Goal: Entertainment & Leisure: Browse casually

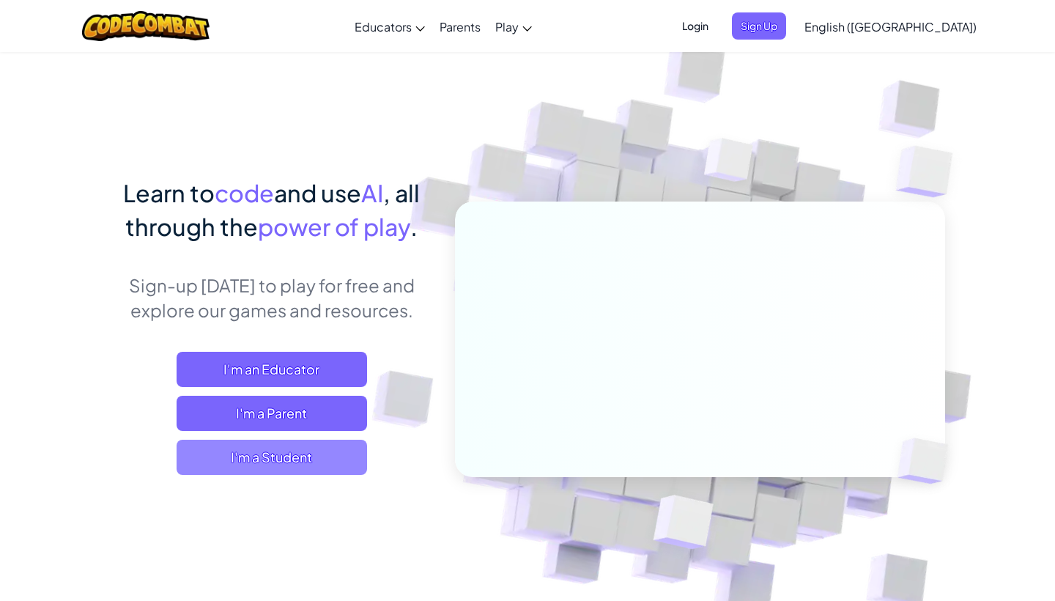
click at [287, 453] on span "I'm a Student" at bounding box center [271, 456] width 190 height 35
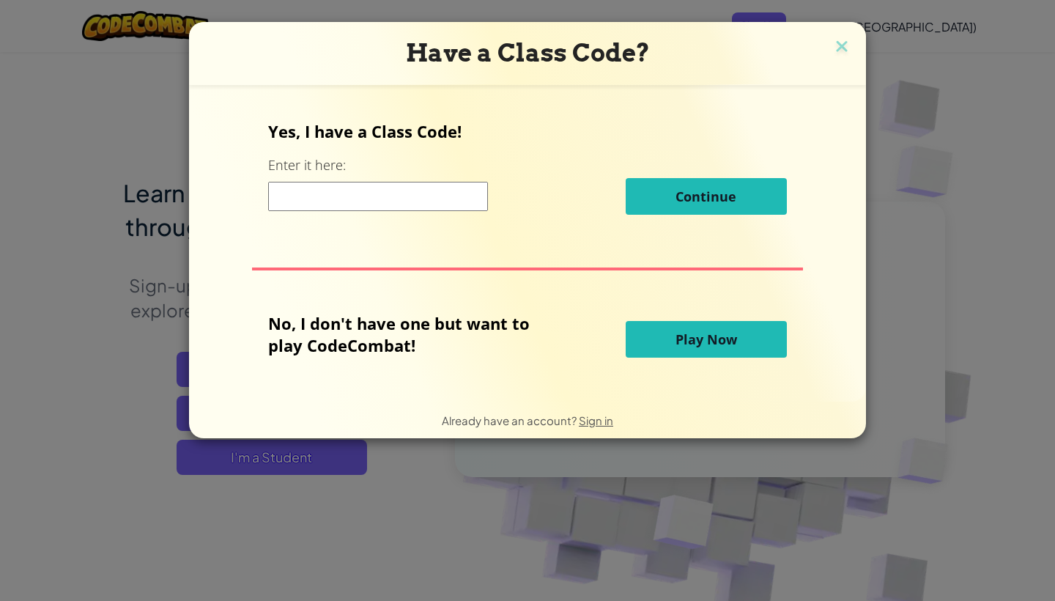
click at [715, 346] on span "Play Now" at bounding box center [706, 339] width 62 height 18
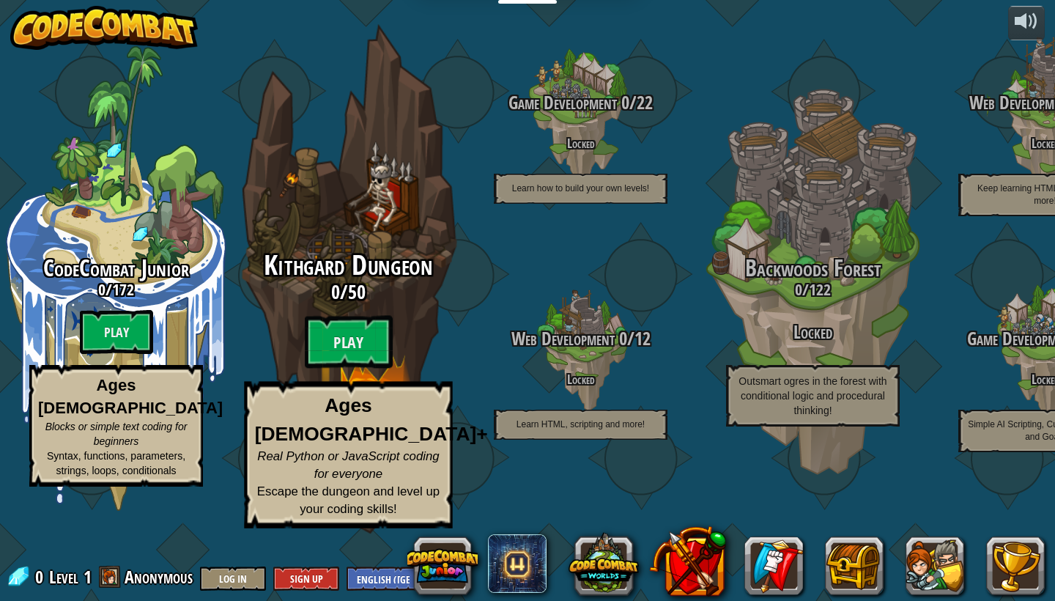
click at [318, 284] on span "Kithgard Dungeon" at bounding box center [348, 265] width 168 height 38
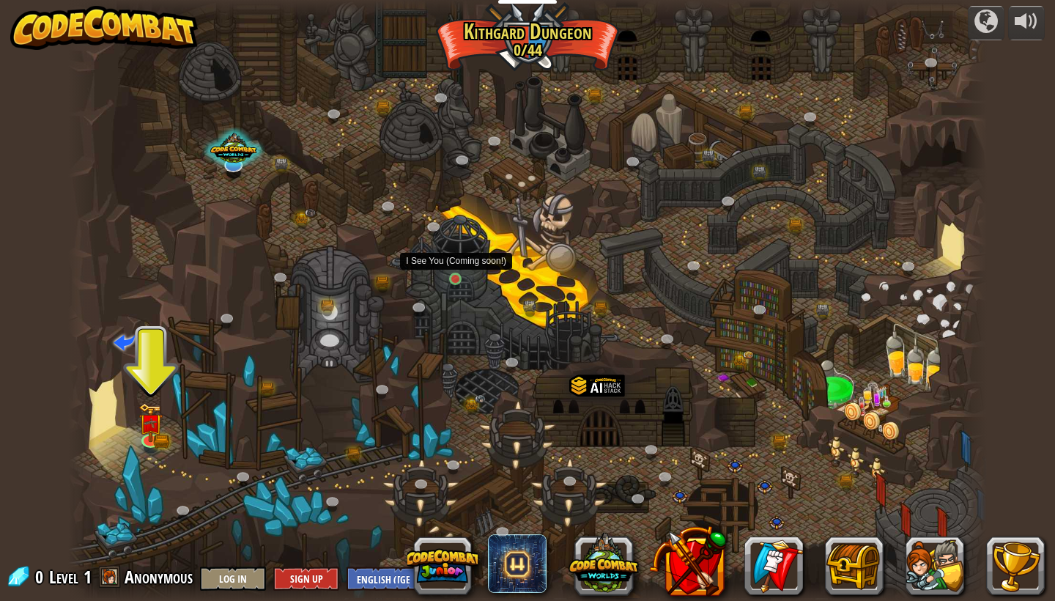
click at [456, 276] on link at bounding box center [458, 281] width 29 height 29
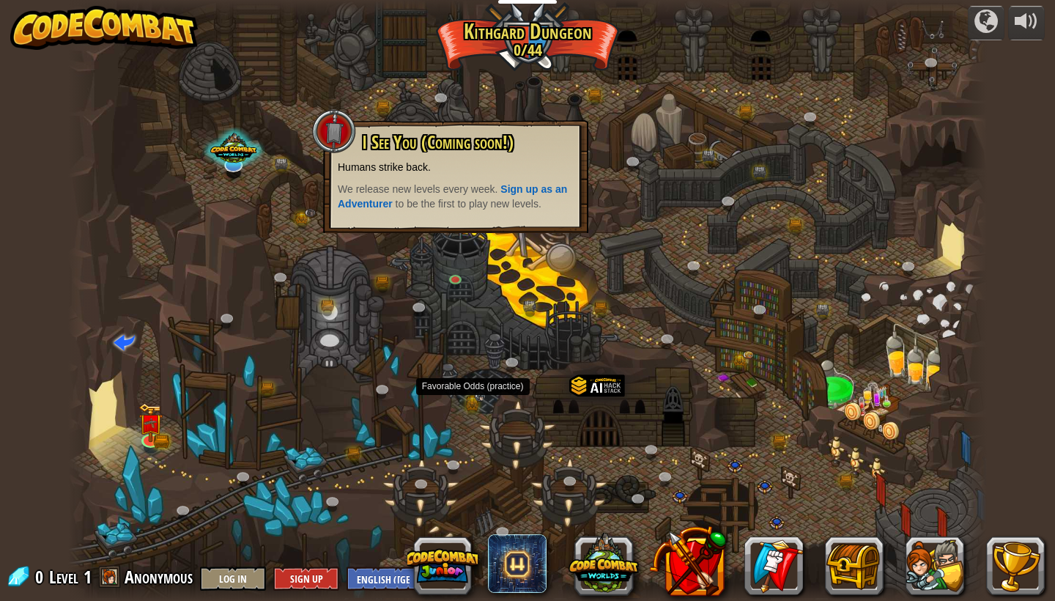
click at [486, 409] on link at bounding box center [474, 406] width 29 height 29
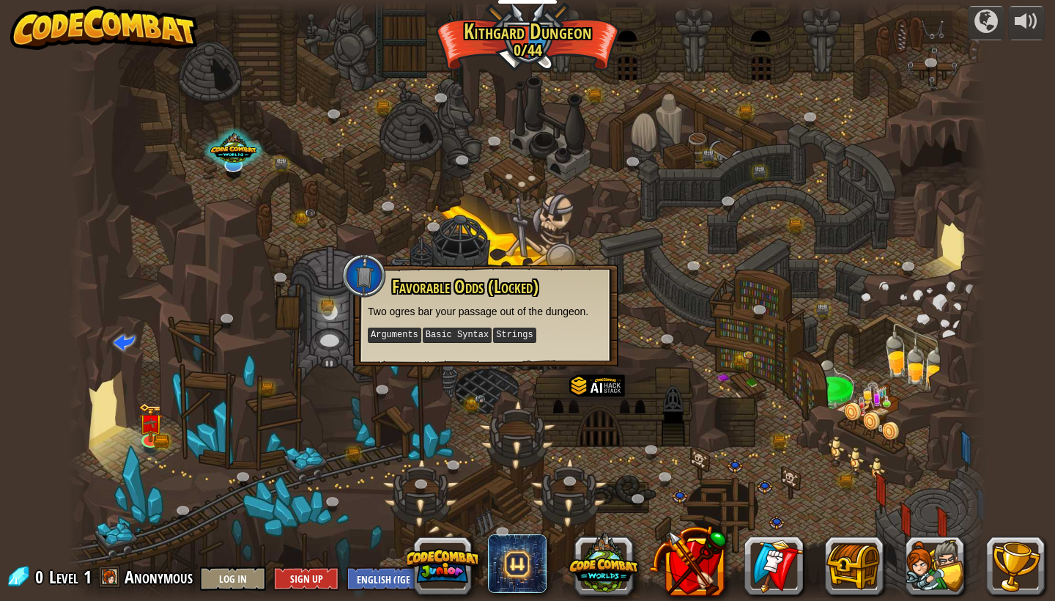
click at [735, 154] on div at bounding box center [527, 300] width 919 height 601
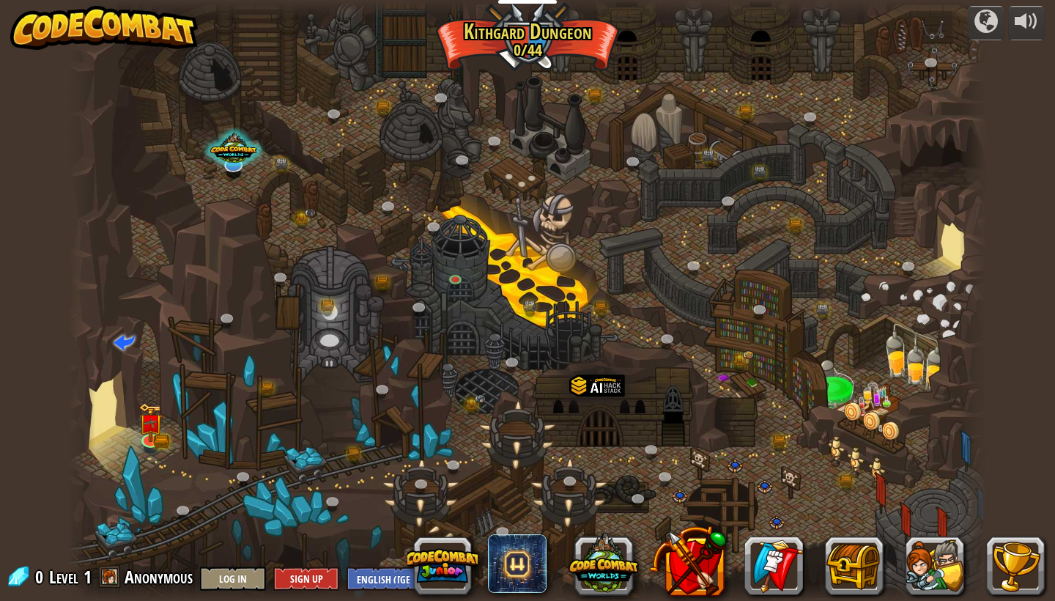
click at [172, 440] on div at bounding box center [527, 300] width 919 height 601
click at [166, 431] on div at bounding box center [527, 300] width 919 height 601
click at [781, 445] on link at bounding box center [782, 442] width 29 height 29
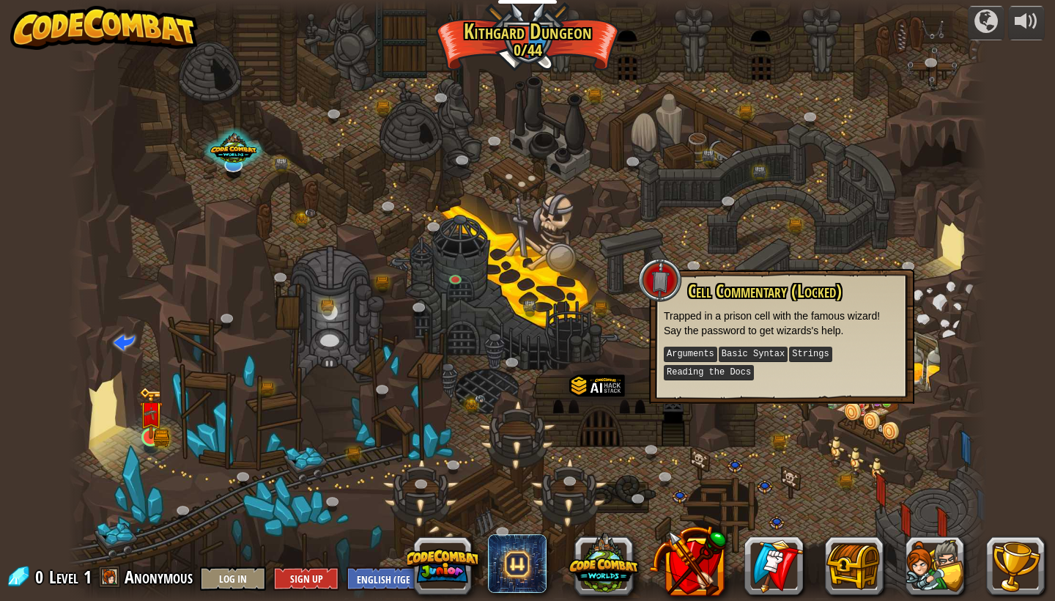
click at [151, 434] on img at bounding box center [150, 413] width 23 height 52
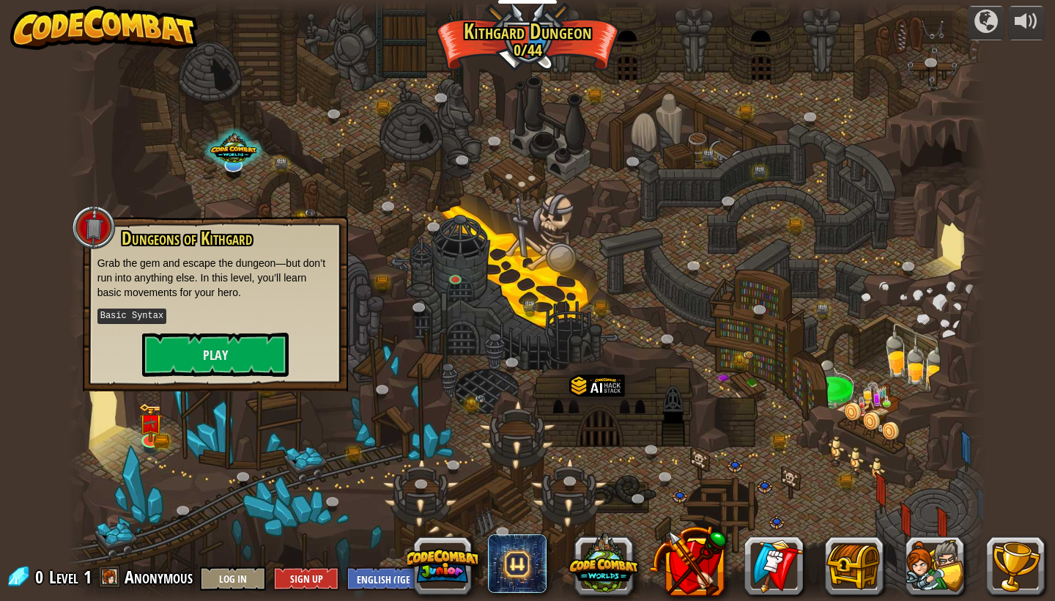
click at [341, 411] on div at bounding box center [527, 300] width 919 height 601
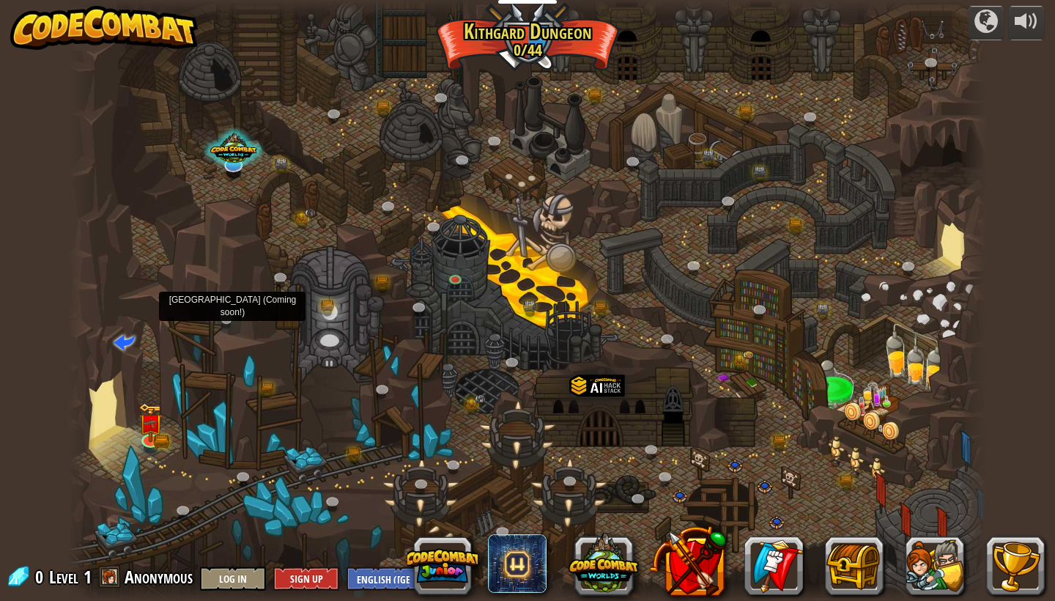
click at [221, 316] on link at bounding box center [229, 319] width 29 height 29
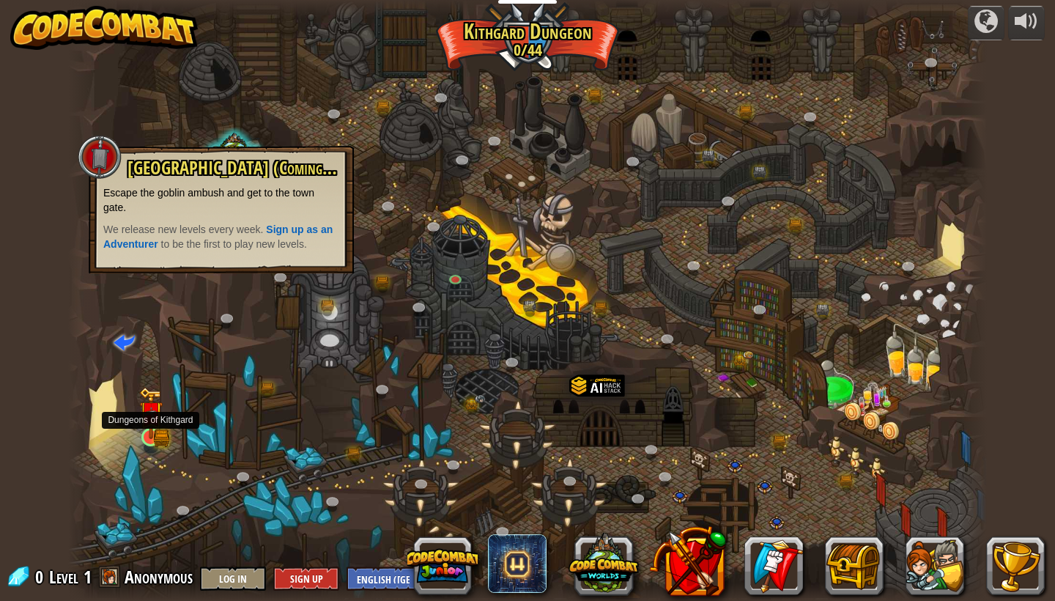
click at [165, 436] on link at bounding box center [150, 437] width 29 height 29
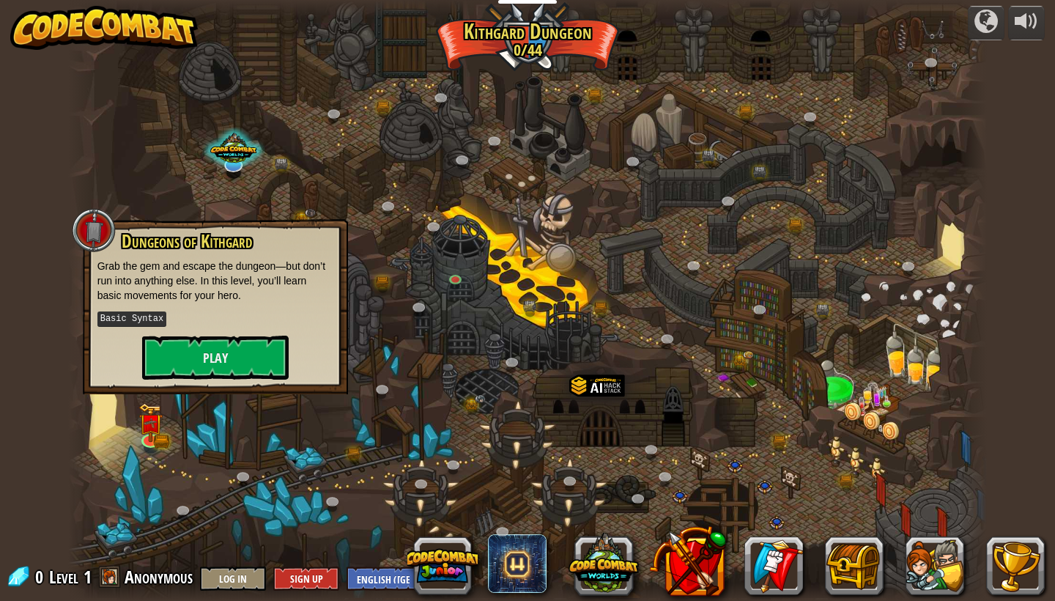
click at [242, 467] on div at bounding box center [527, 300] width 919 height 601
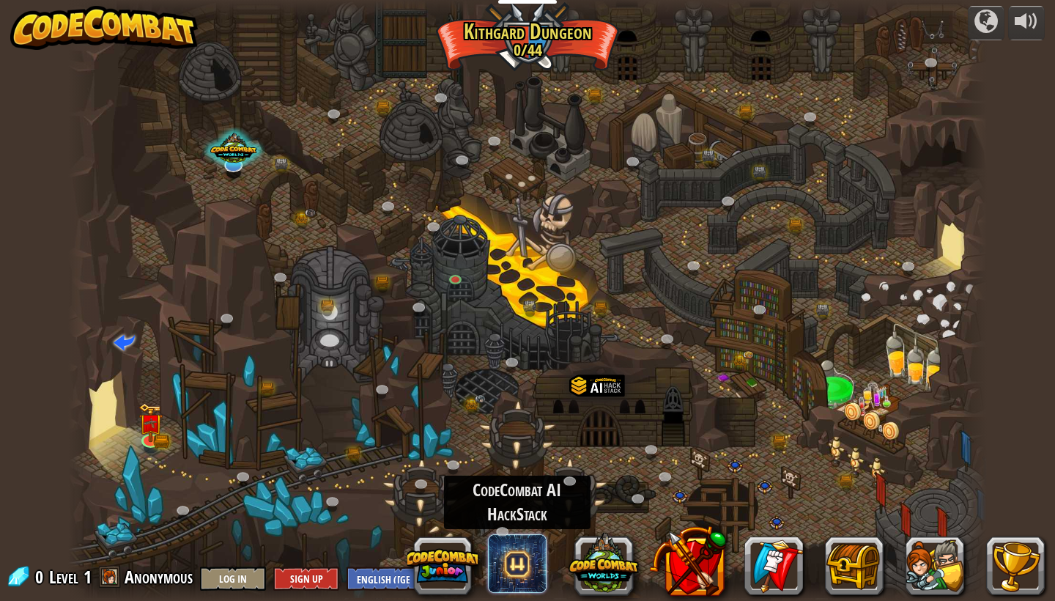
click at [527, 574] on span at bounding box center [517, 563] width 59 height 59
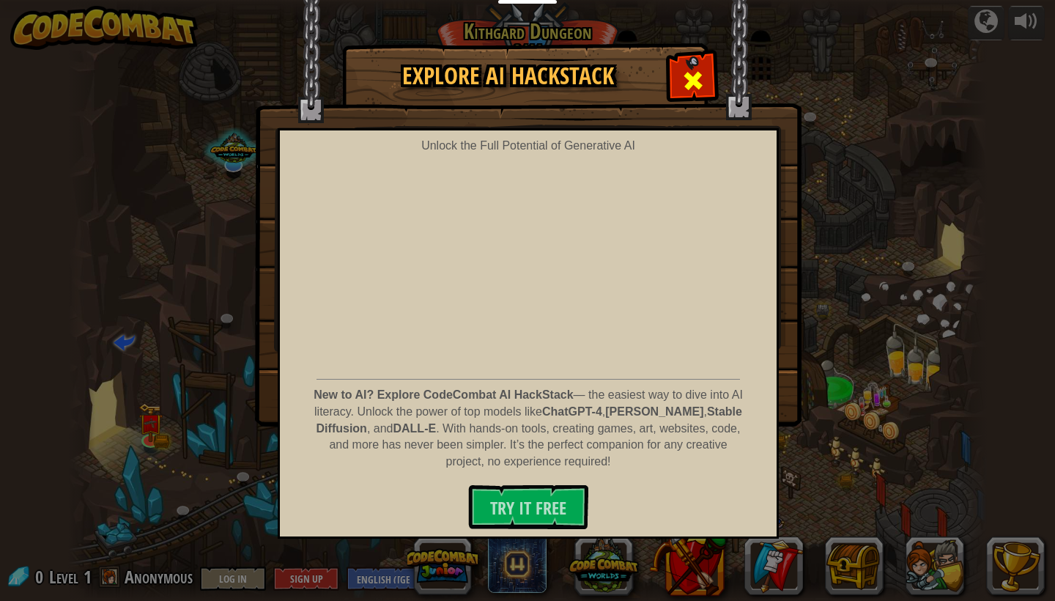
click at [685, 92] on span at bounding box center [692, 80] width 23 height 23
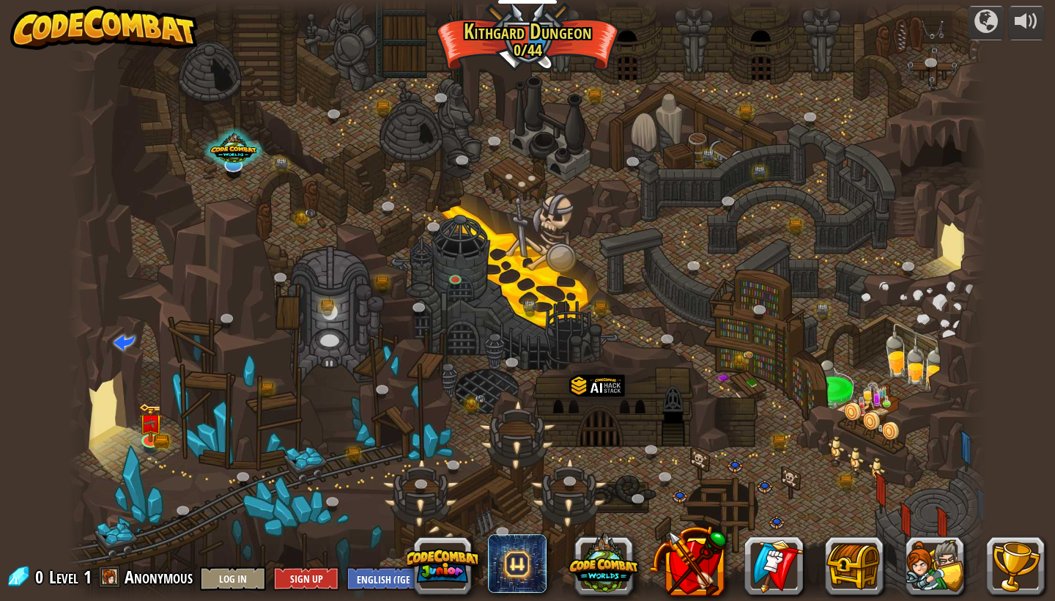
click at [108, 18] on img at bounding box center [103, 28] width 187 height 44
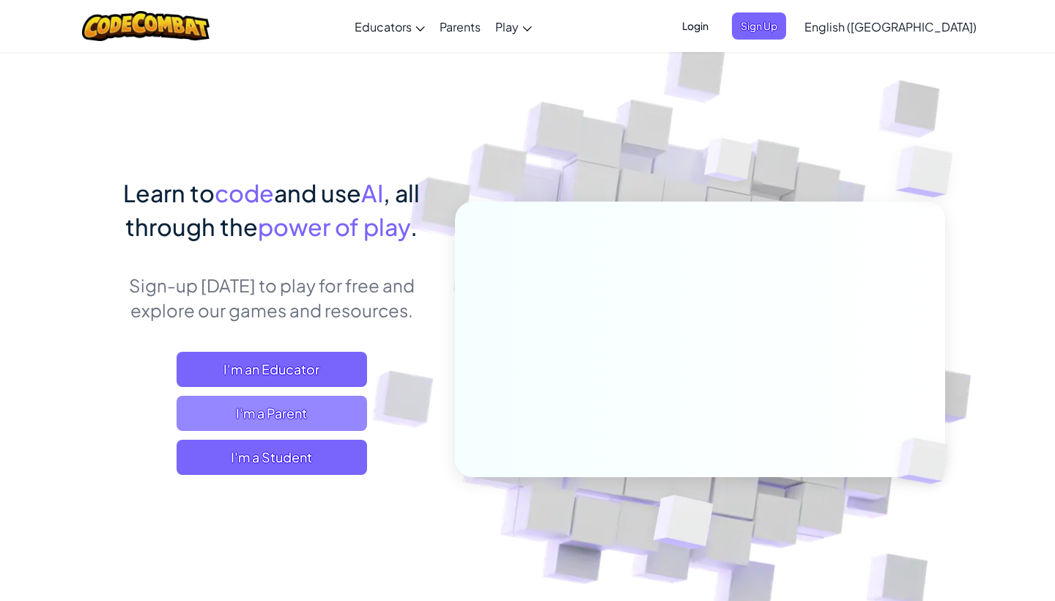
click at [333, 405] on span "I'm a Parent" at bounding box center [271, 412] width 190 height 35
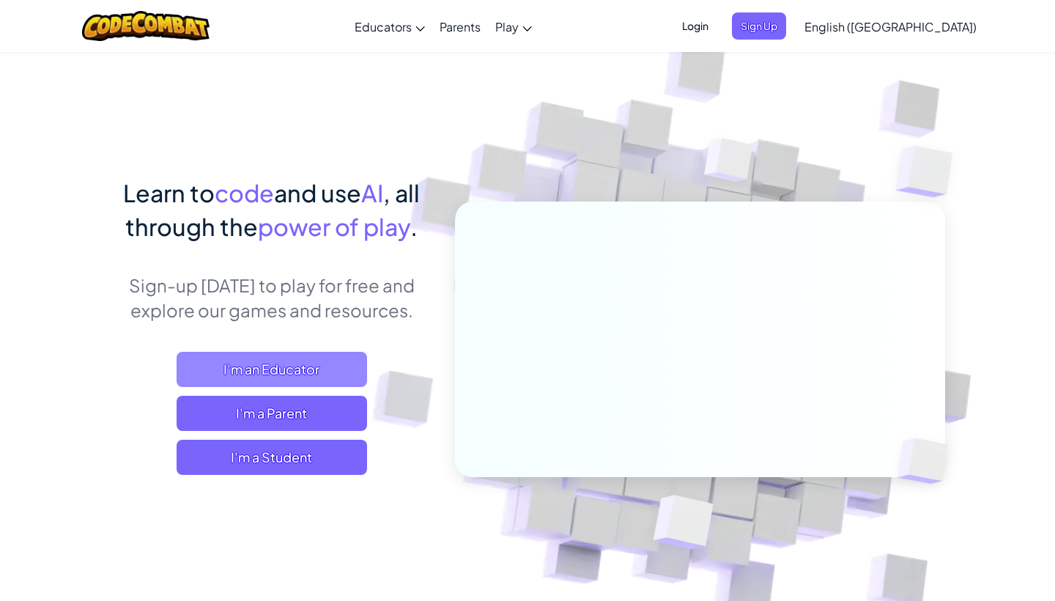
click at [322, 365] on span "I'm an Educator" at bounding box center [271, 369] width 190 height 35
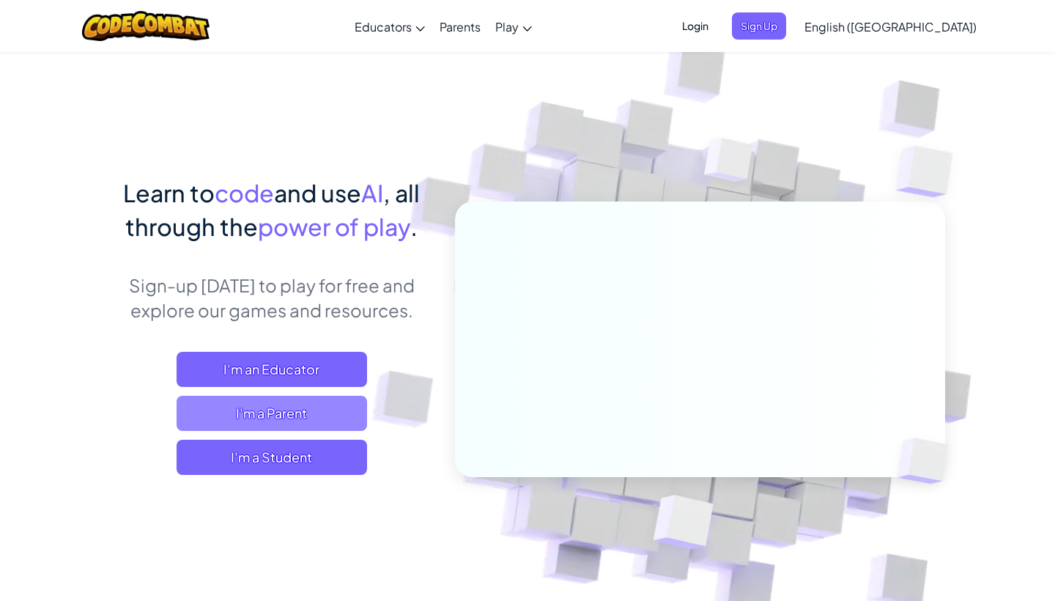
click at [270, 410] on span "I'm a Parent" at bounding box center [271, 412] width 190 height 35
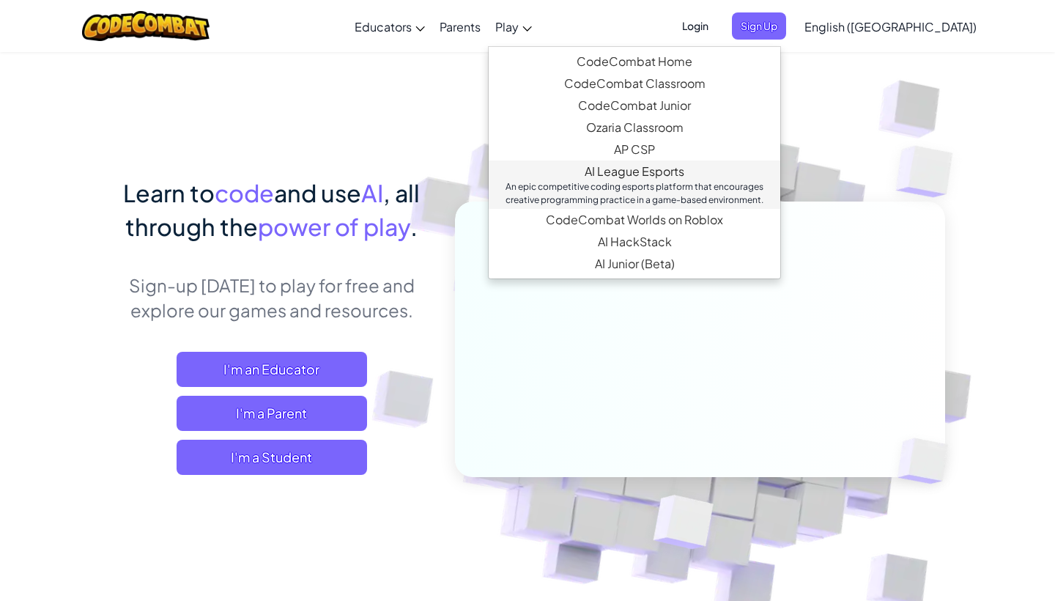
click at [655, 166] on link "AI League Esports An epic competitive coding esports platform that encourages c…" at bounding box center [633, 184] width 291 height 48
